Goal: Browse casually

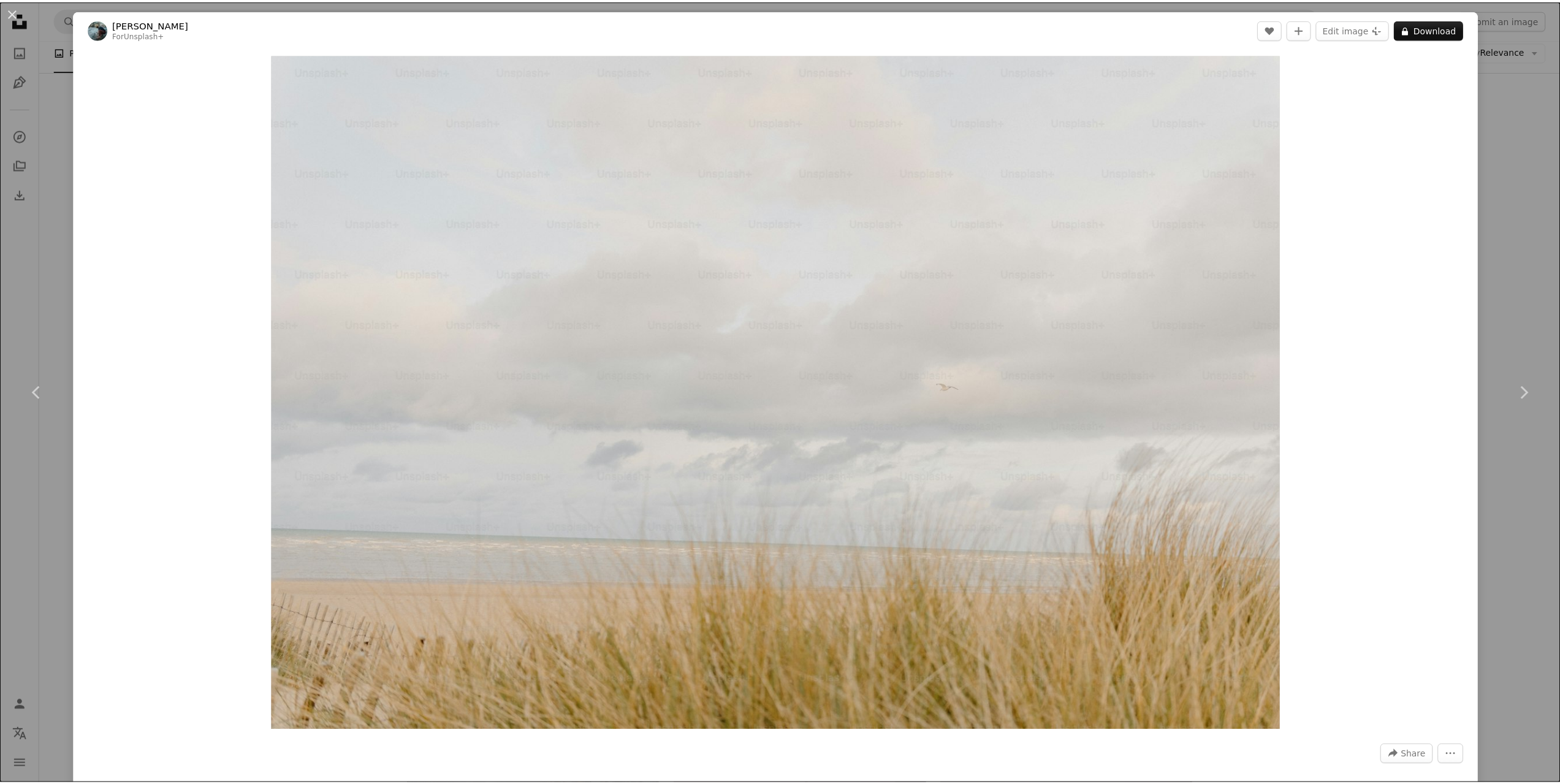
scroll to position [14140, 0]
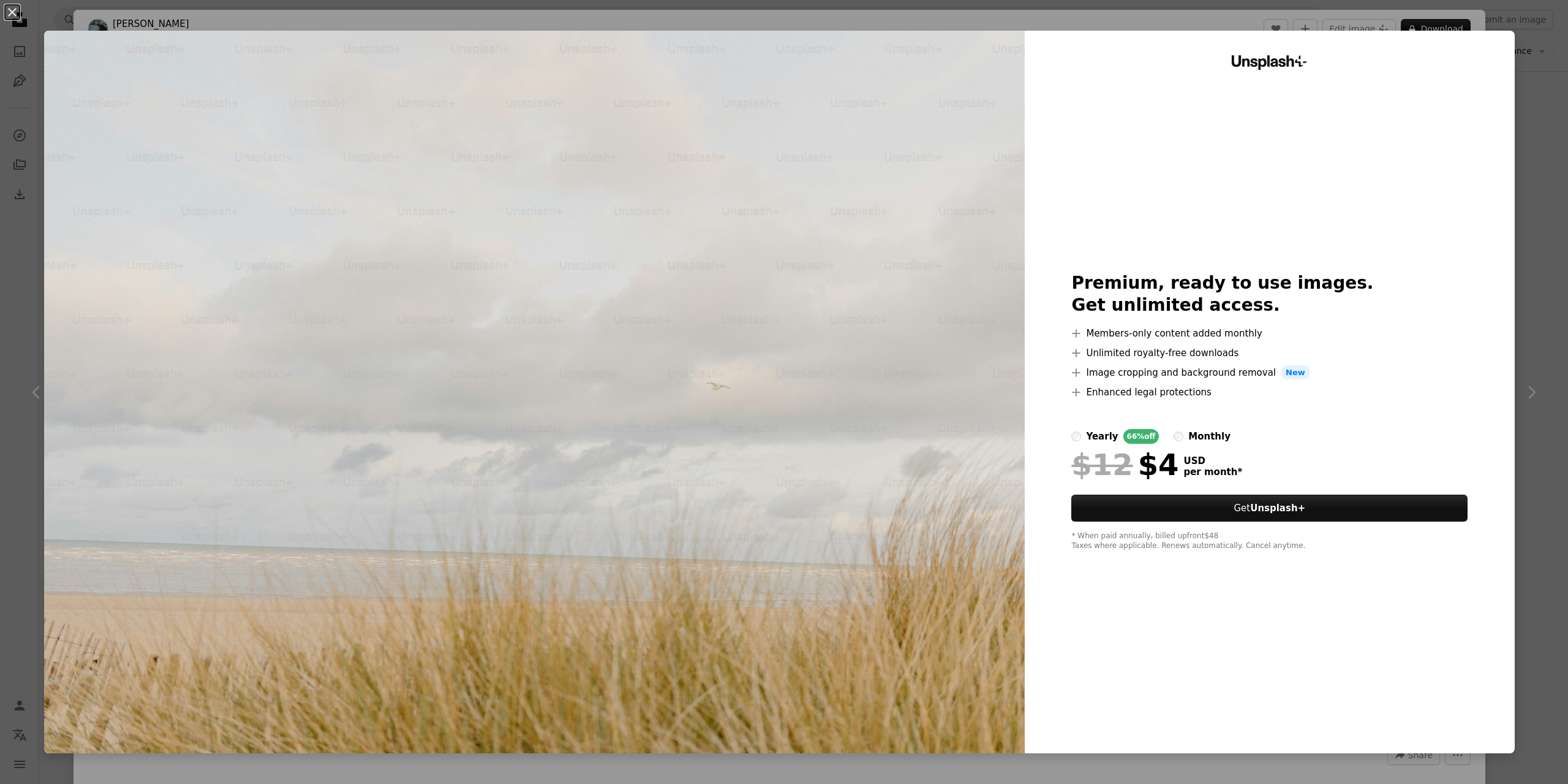
click at [1526, 177] on div "An X shape Unsplash+ Premium, ready to use images. Get unlimited access. A plus…" at bounding box center [784, 392] width 1568 height 784
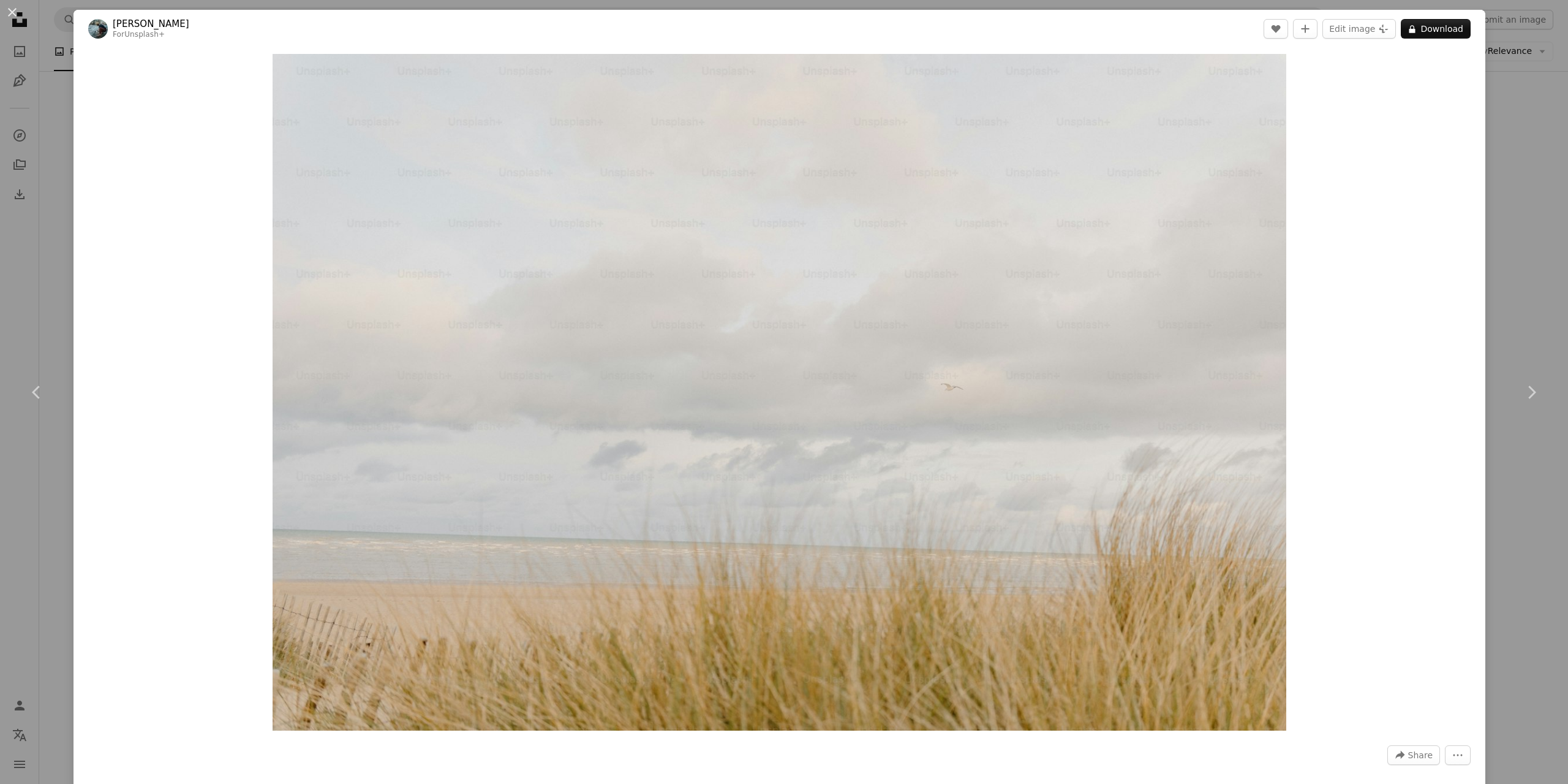
click at [1493, 84] on div "An X shape Chevron left Chevron right [PERSON_NAME] For Unsplash+ A heart A plu…" at bounding box center [784, 392] width 1568 height 784
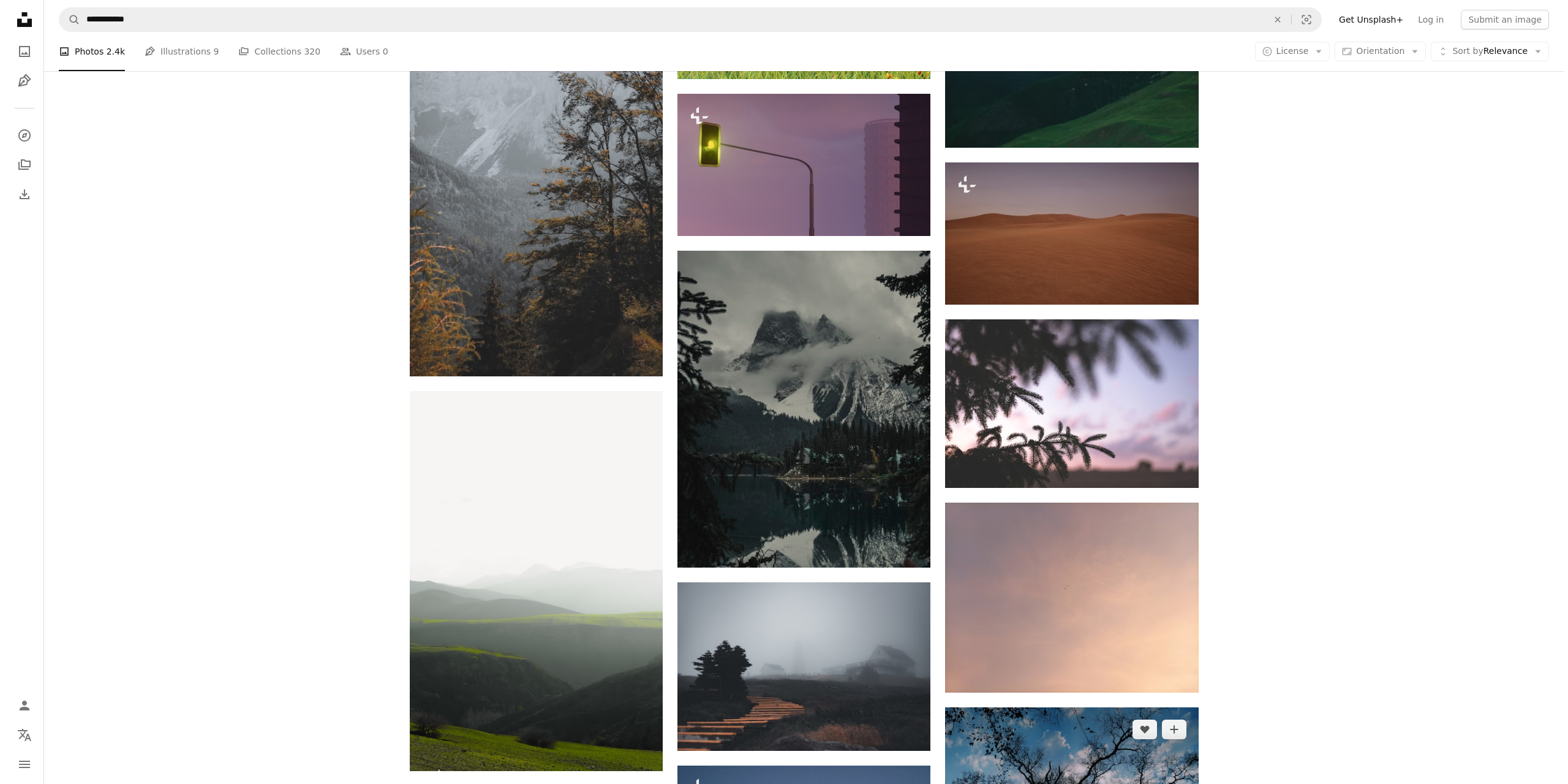
scroll to position [14508, 0]
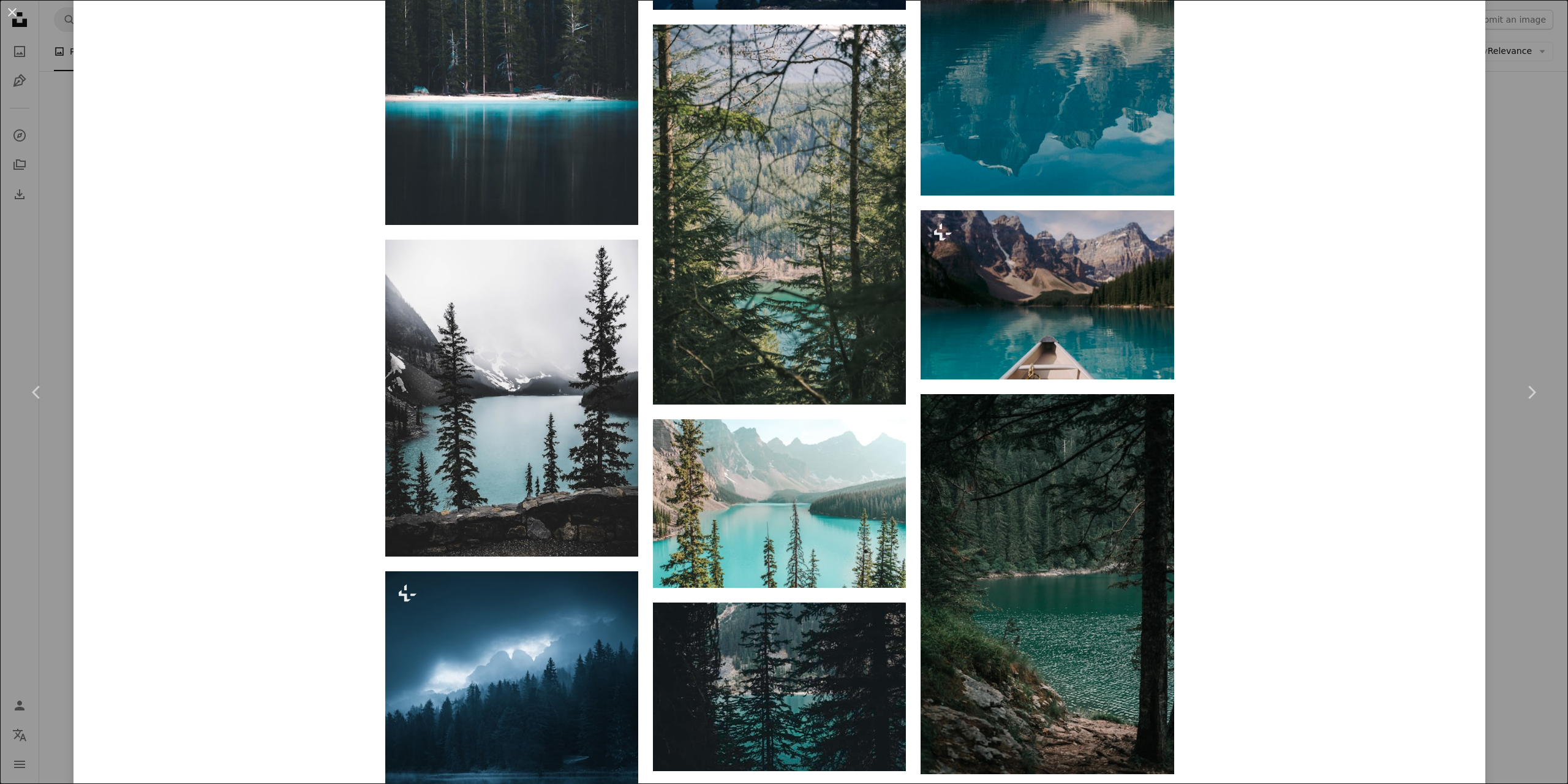
scroll to position [1900, 0]
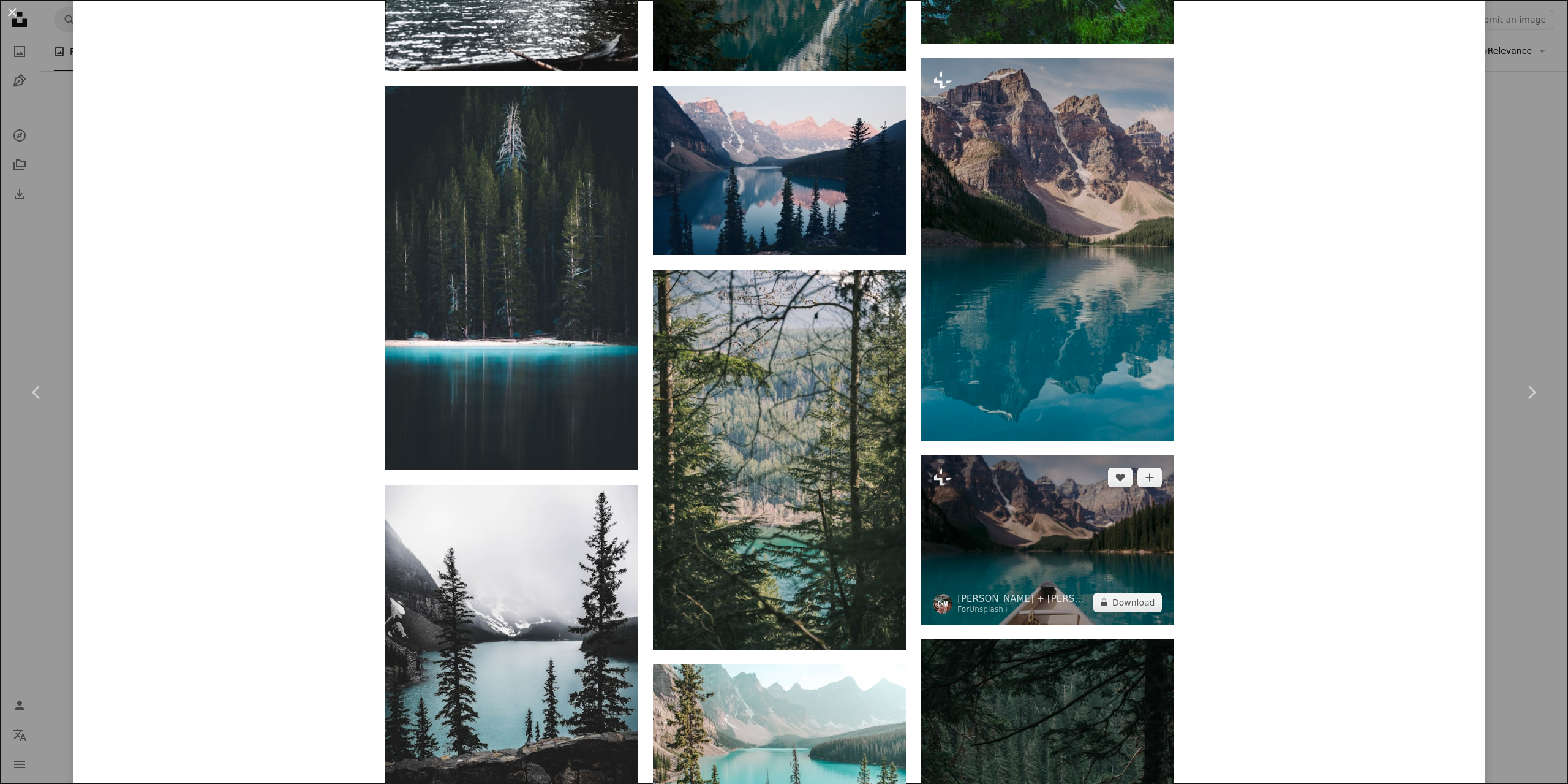
click at [1058, 455] on img at bounding box center [1047, 540] width 253 height 169
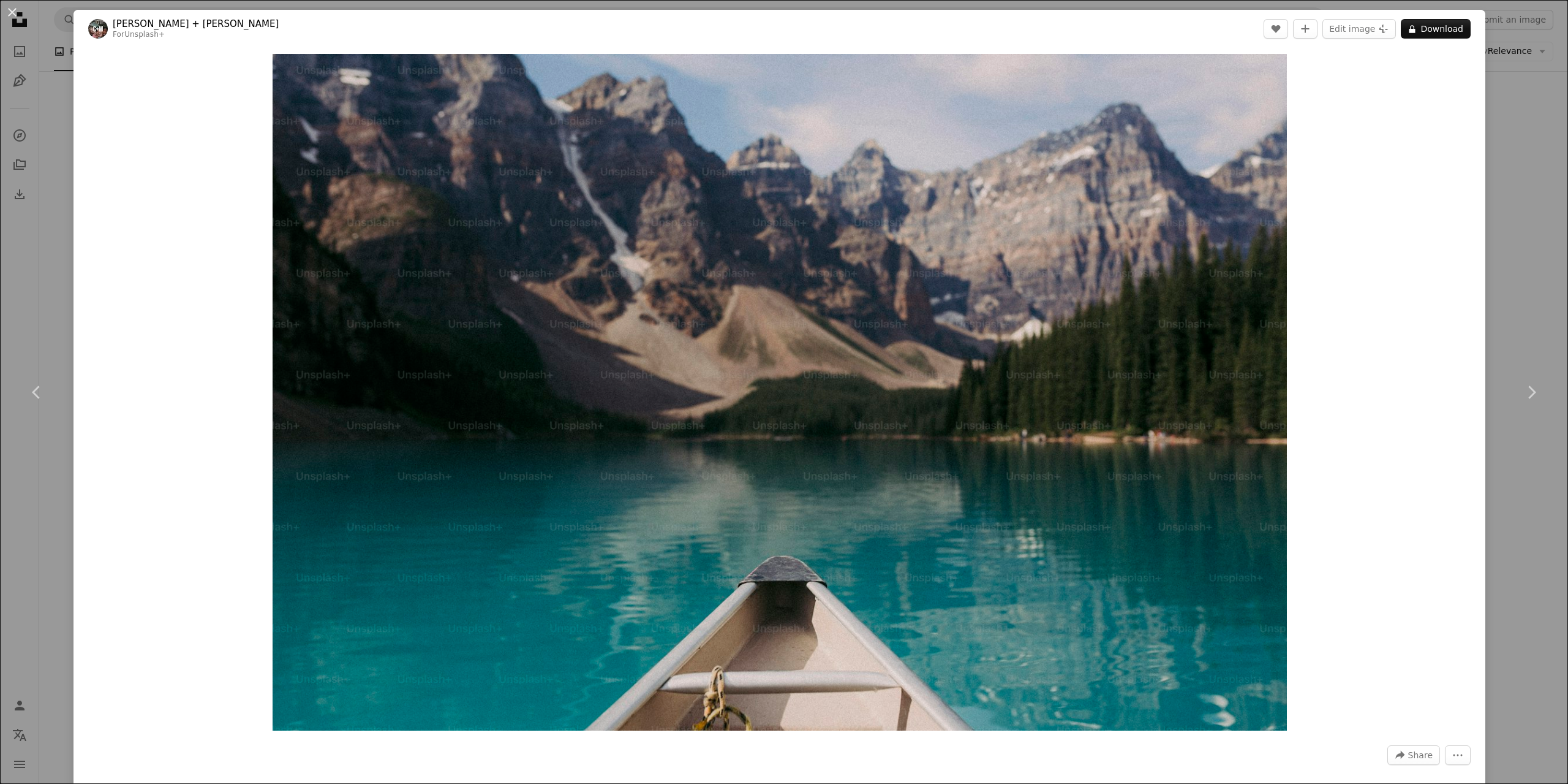
click at [1512, 243] on div "An X shape Chevron left Chevron right [PERSON_NAME] + [PERSON_NAME] For Unsplas…" at bounding box center [784, 392] width 1568 height 784
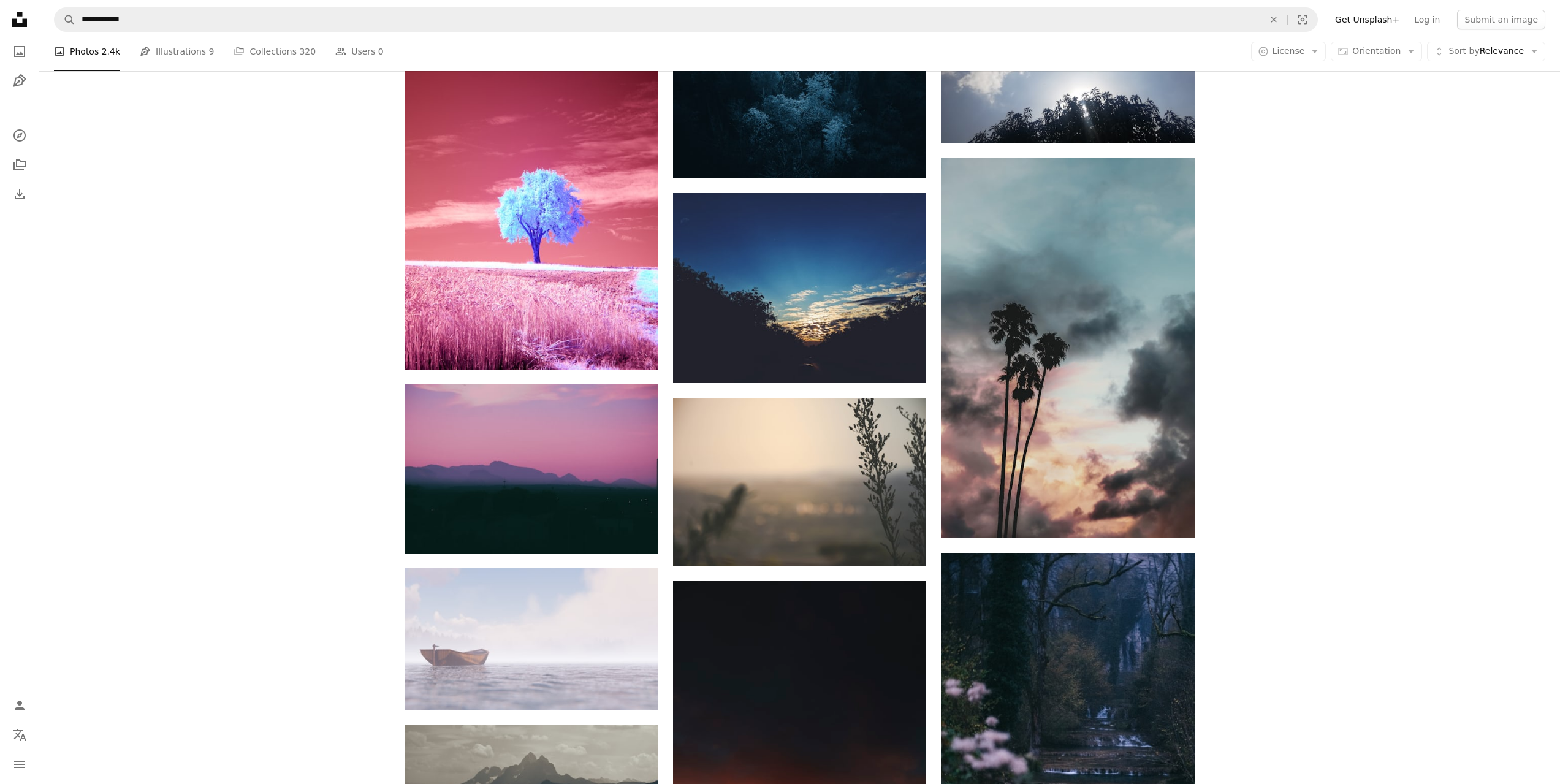
scroll to position [16898, 0]
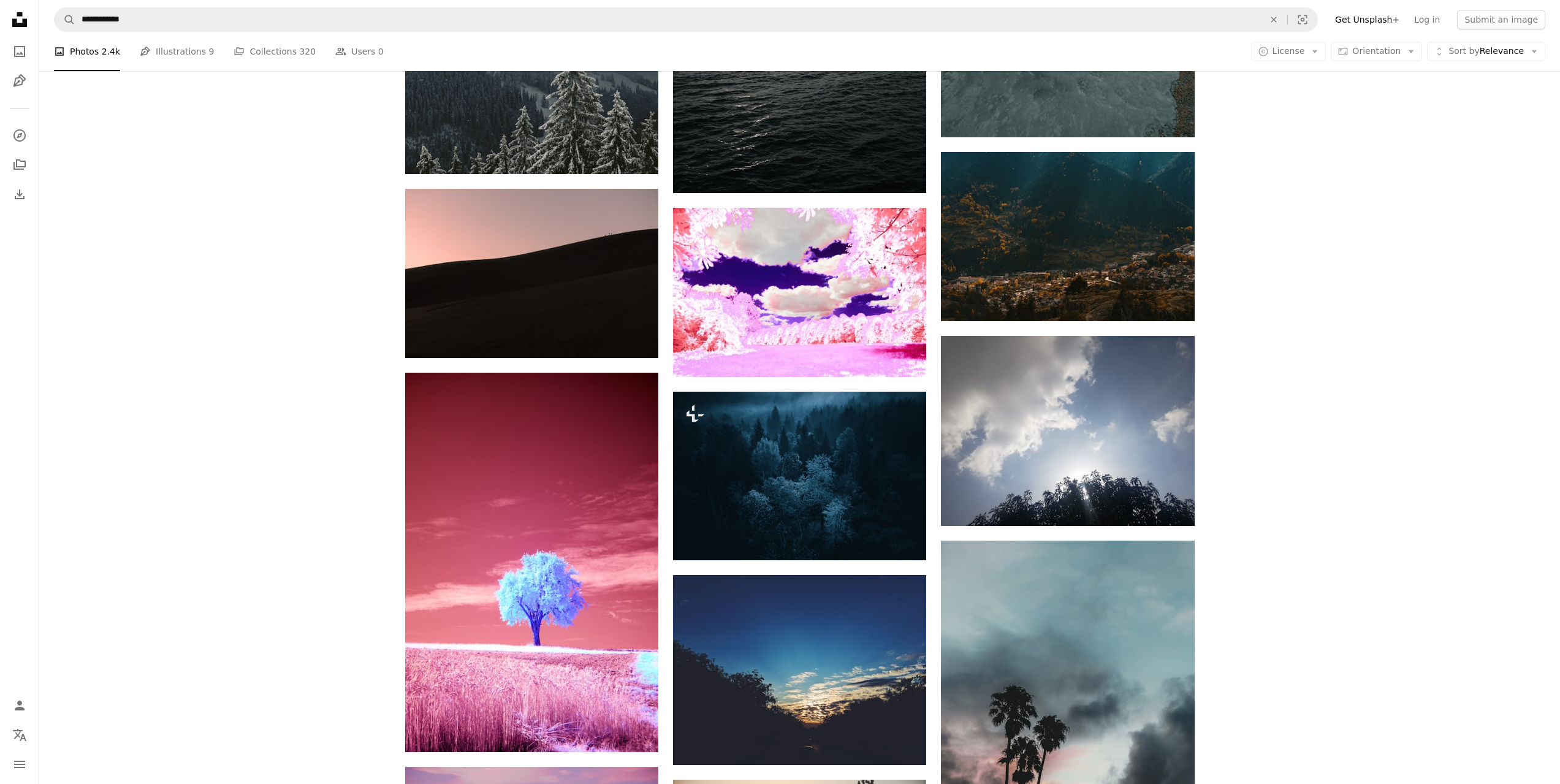
scroll to position [16163, 0]
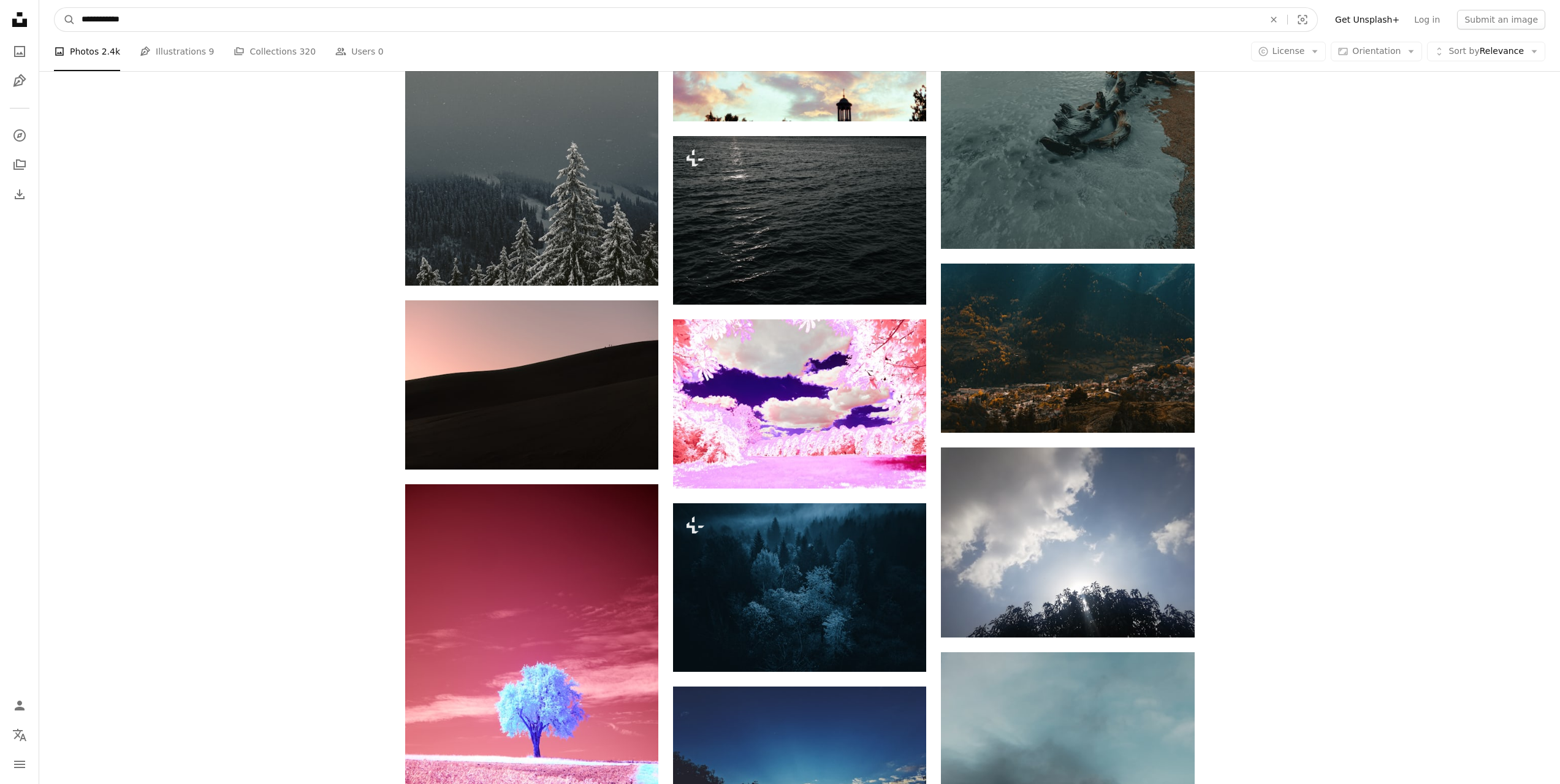
drag, startPoint x: 111, startPoint y: 22, endPoint x: 0, endPoint y: 55, distance: 115.8
